Goal: Information Seeking & Learning: Learn about a topic

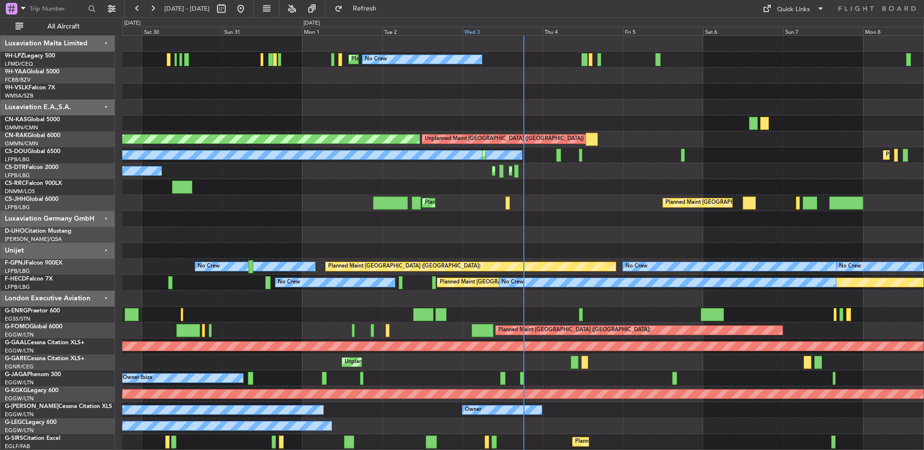
click at [536, 32] on div "Wed 3" at bounding box center [503, 31] width 80 height 9
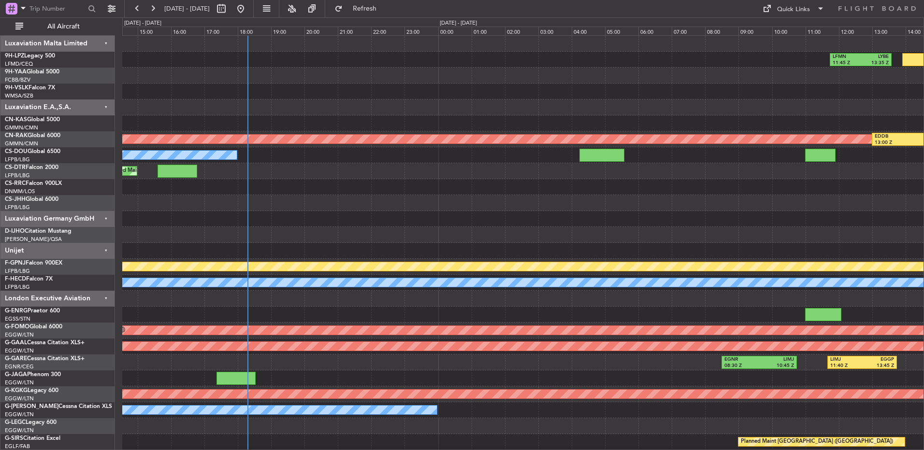
click at [45, 24] on span "All Aircraft" at bounding box center [63, 26] width 77 height 7
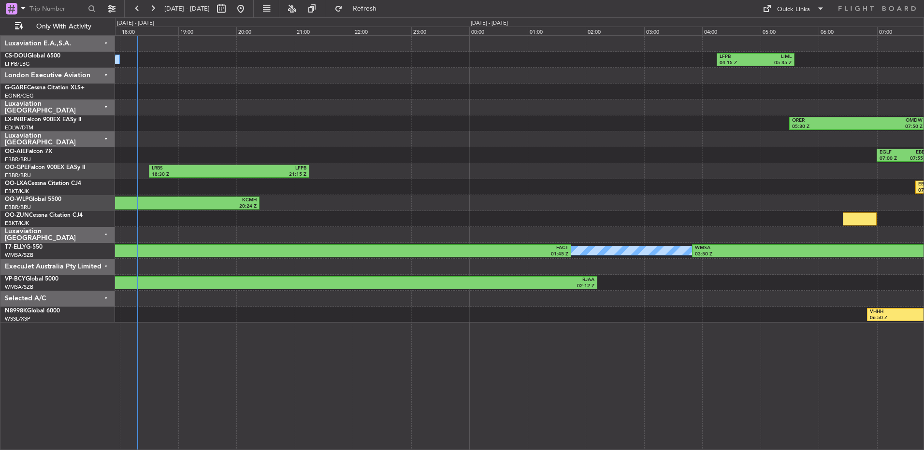
click at [480, 211] on div "EBLG 08:00 Z LIML 09:15 Z LIML 10:15 Z EDDL 11:35 Z" at bounding box center [519, 219] width 809 height 16
click at [93, 269] on div "ExecuJet Australia Pty Limited" at bounding box center [57, 267] width 115 height 16
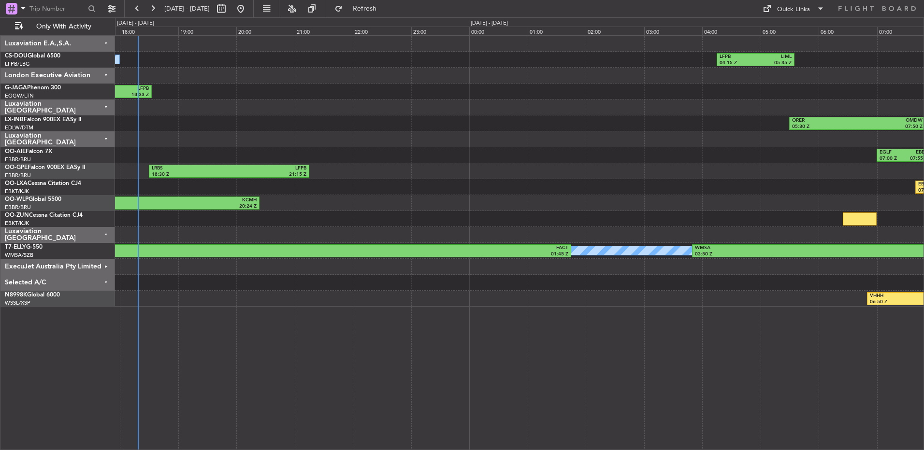
click at [90, 293] on div "N8998K Global 6000" at bounding box center [60, 295] width 110 height 9
click at [96, 236] on div "Luxaviation [GEOGRAPHIC_DATA]" at bounding box center [57, 235] width 115 height 16
